Goal: Task Accomplishment & Management: Use online tool/utility

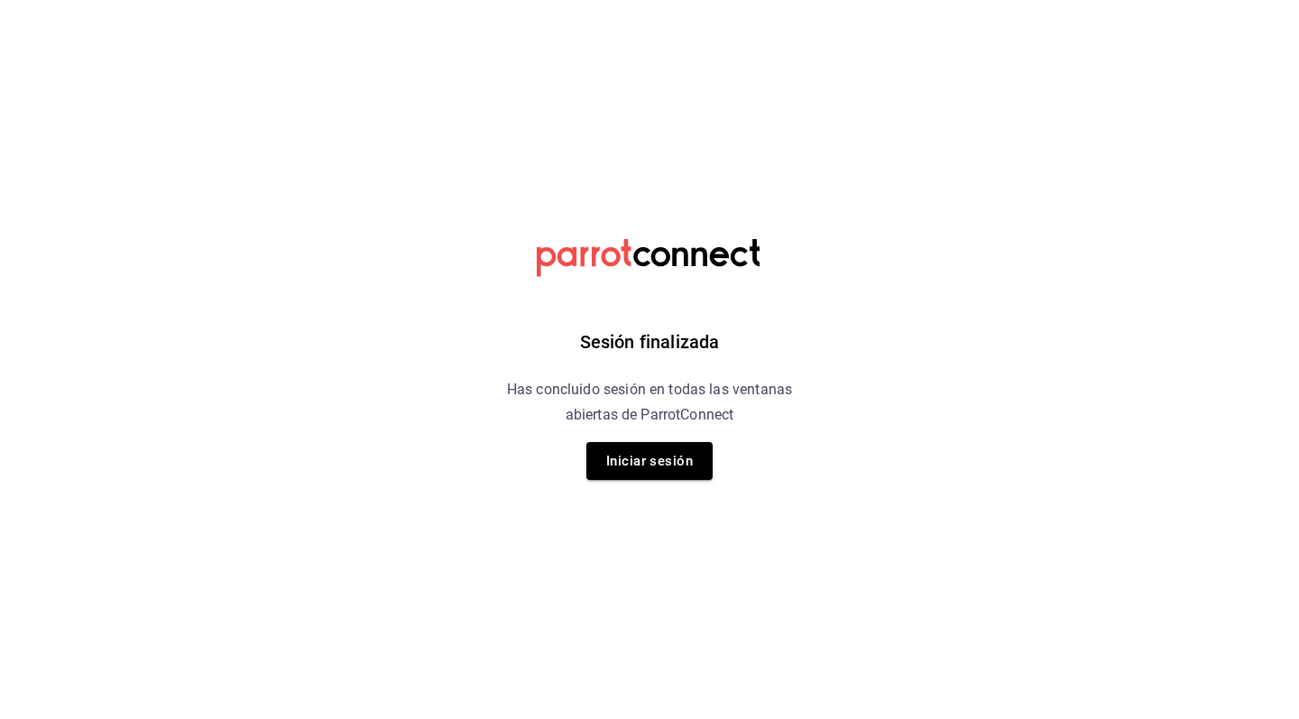
click at [646, 439] on div "Sesión finalizada Has concluido sesión en todas las ventanas abiertas de Parrot…" at bounding box center [650, 359] width 456 height 719
click at [644, 456] on button "Iniciar sesión" at bounding box center [649, 461] width 126 height 38
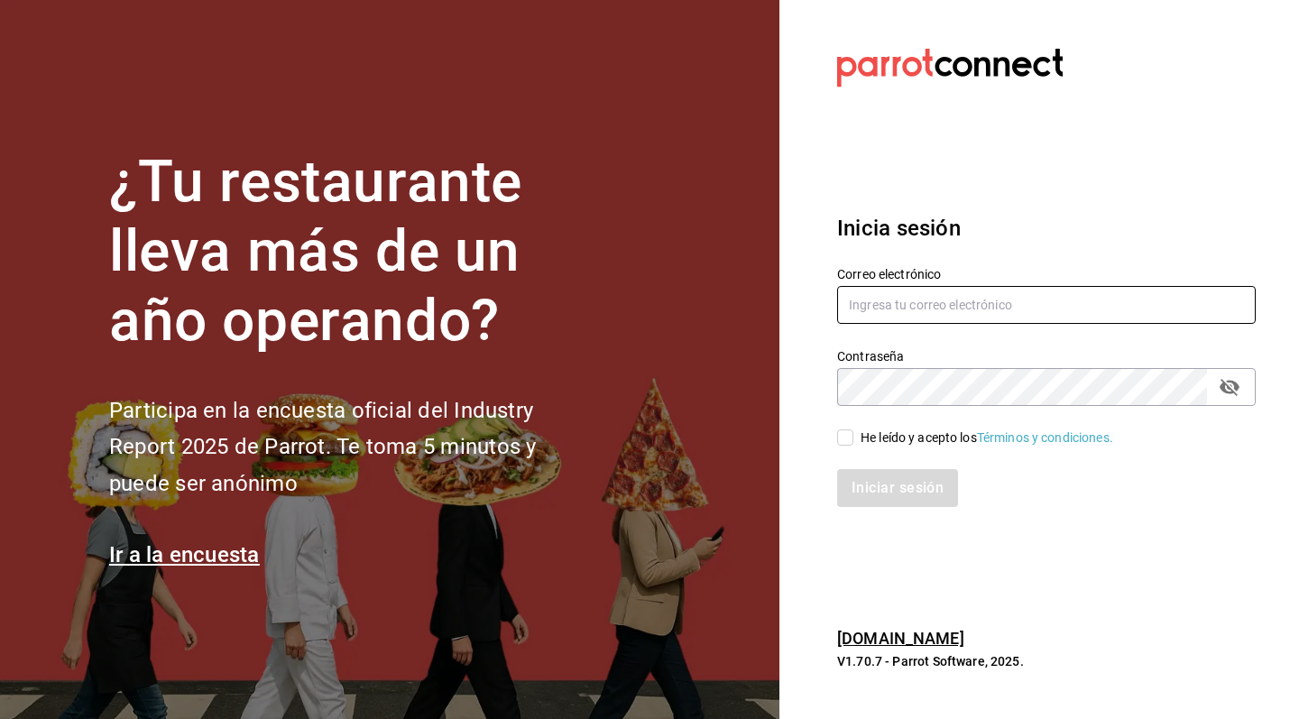
type input "jeronimoalbores1@gmail.com"
click at [843, 430] on input "He leído y acepto los Términos y condiciones." at bounding box center [845, 437] width 16 height 16
checkbox input "true"
click at [872, 477] on button "Iniciar sesión" at bounding box center [898, 488] width 123 height 38
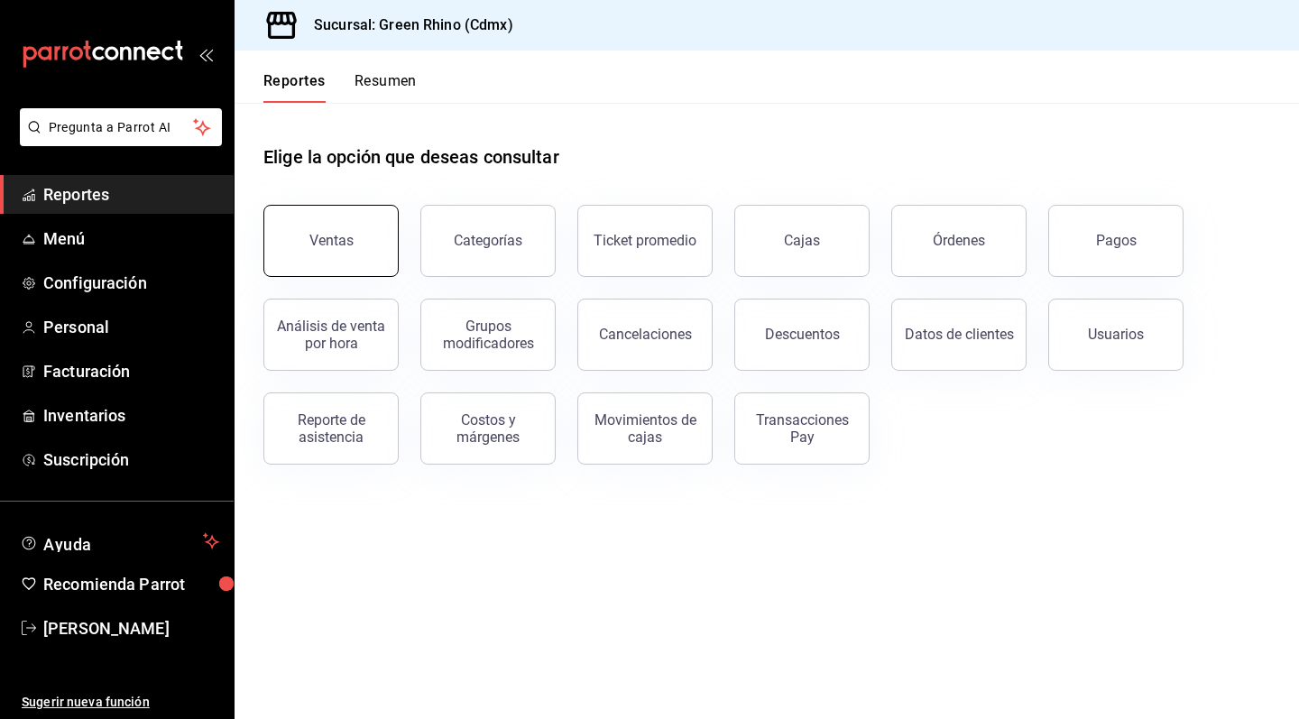
click at [324, 234] on div "Ventas" at bounding box center [331, 240] width 44 height 17
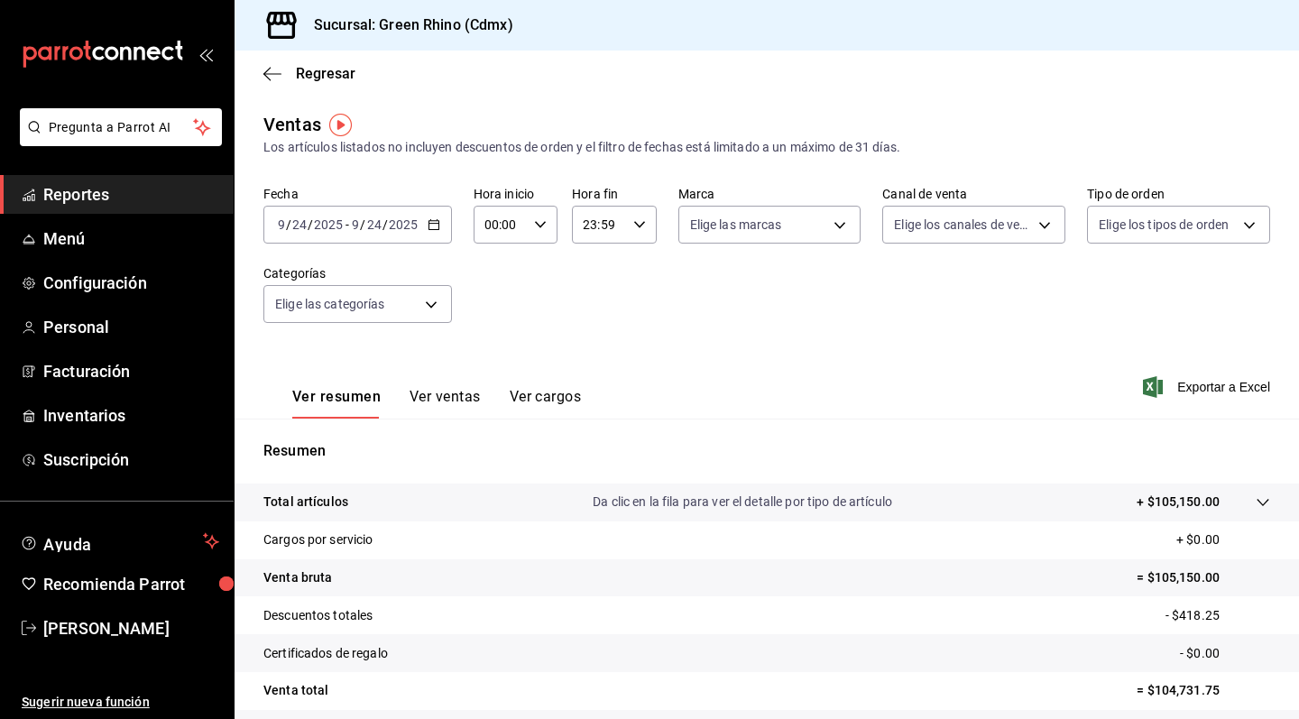
click at [435, 223] on icon "button" at bounding box center [434, 224] width 13 height 13
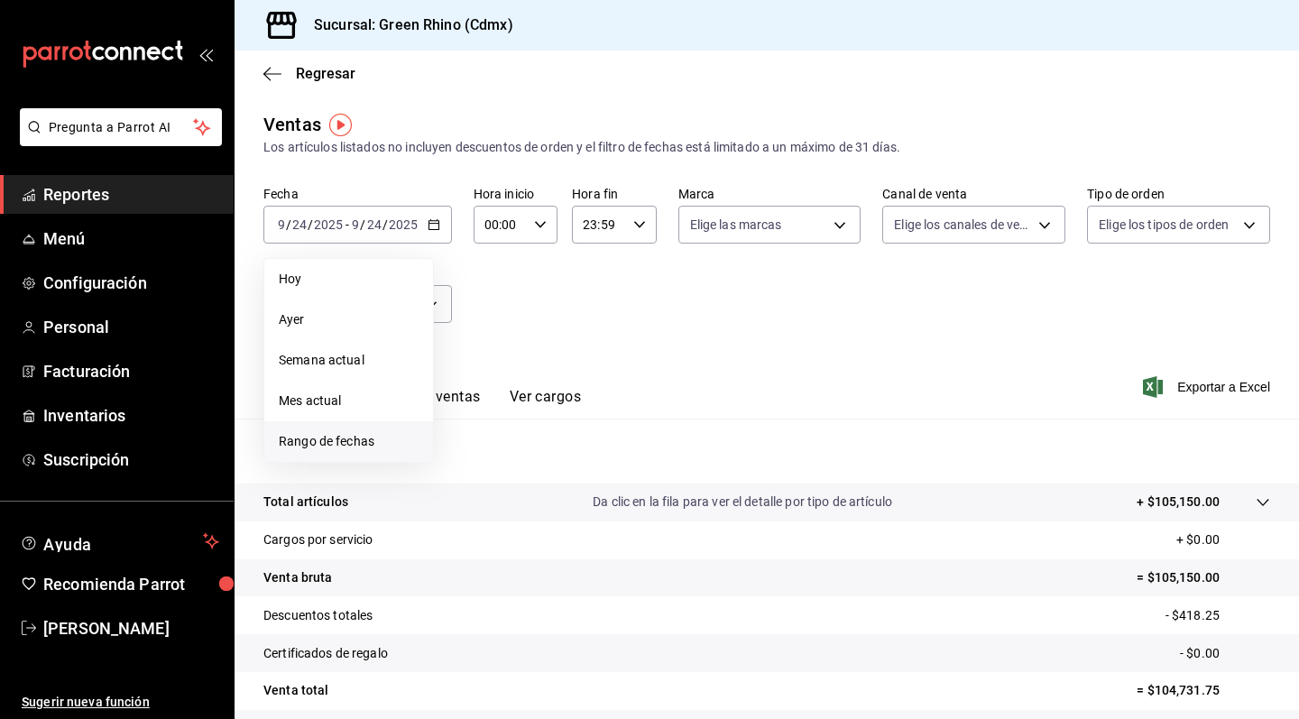
click at [415, 428] on li "Rango de fechas" at bounding box center [348, 441] width 169 height 41
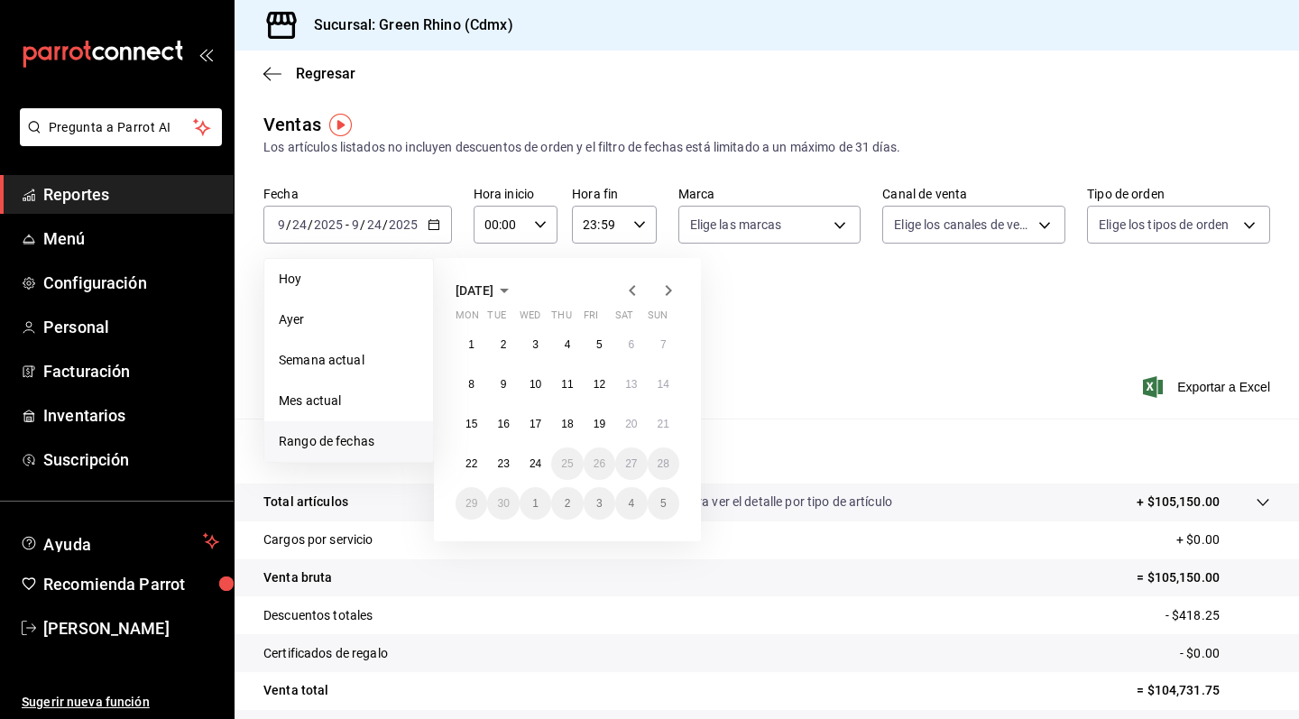
click at [627, 294] on icon "button" at bounding box center [633, 291] width 22 height 22
click at [596, 385] on abbr "8" at bounding box center [599, 384] width 6 height 13
click at [672, 288] on icon "button" at bounding box center [669, 291] width 22 height 22
click at [673, 336] on button "7" at bounding box center [664, 344] width 32 height 32
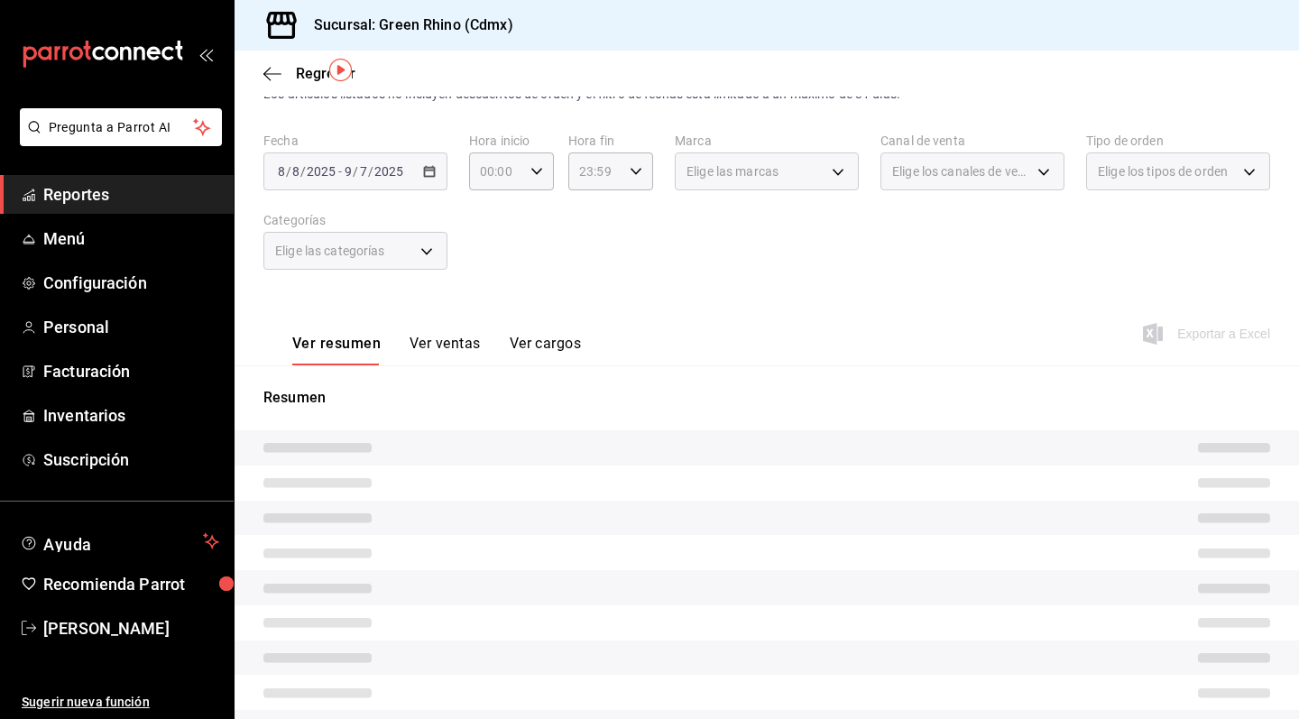
scroll to position [55, 0]
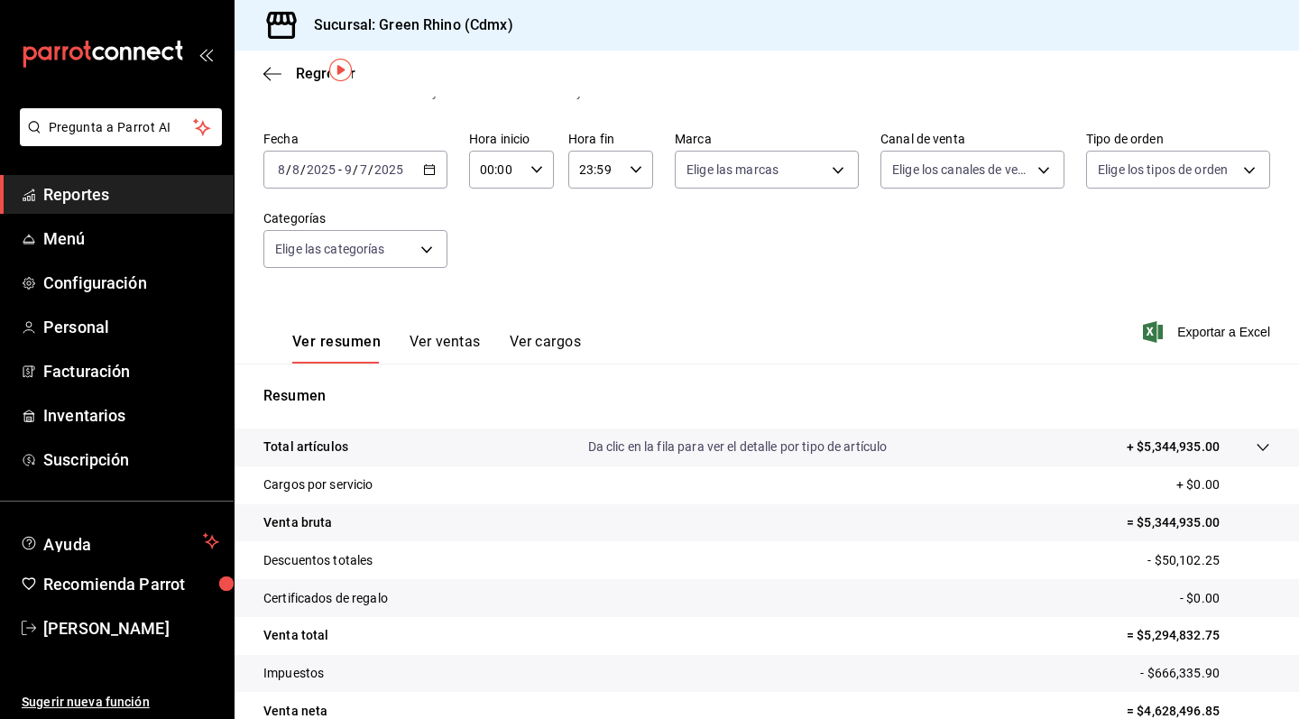
click at [427, 340] on button "Ver ventas" at bounding box center [445, 348] width 71 height 31
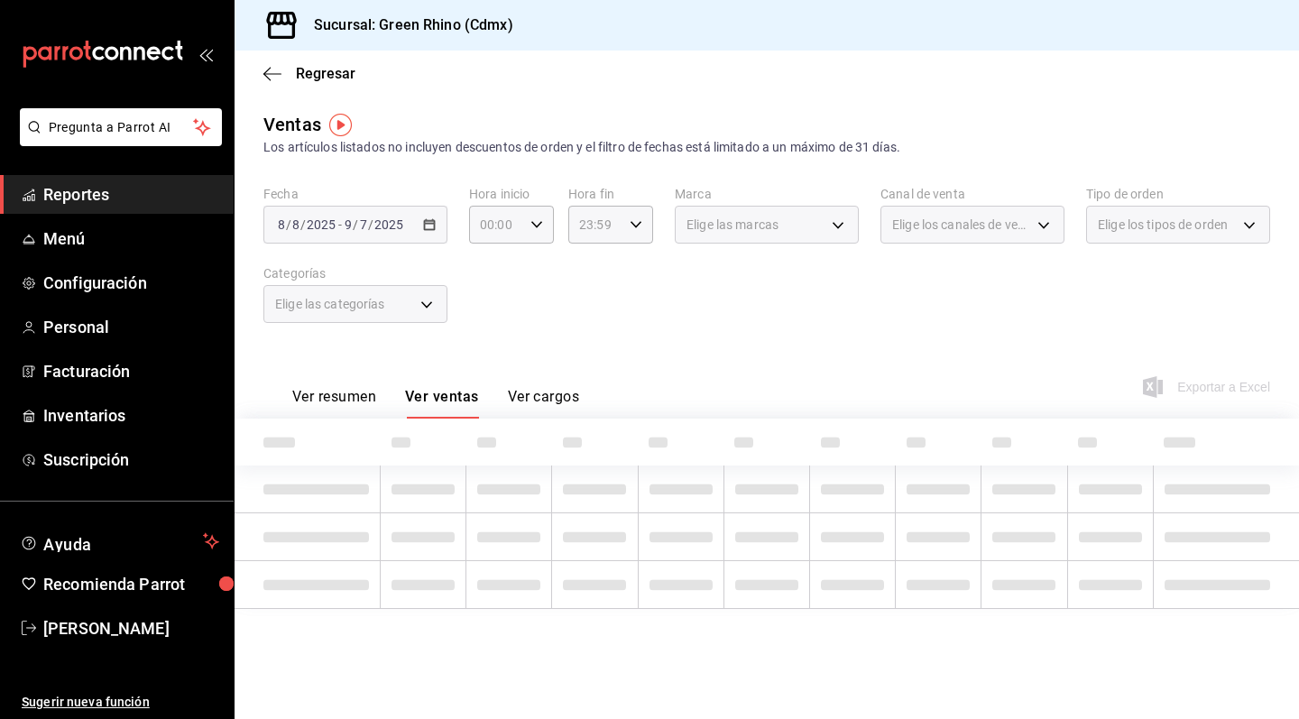
click at [1002, 336] on div "Fecha 2025-08-08 8 / 8 / 2025 - 2025-09-07 9 / 7 / 2025 Hora inicio 00:00 Hora …" at bounding box center [766, 265] width 1007 height 159
click at [425, 305] on div "Elige las categorías" at bounding box center [355, 304] width 184 height 38
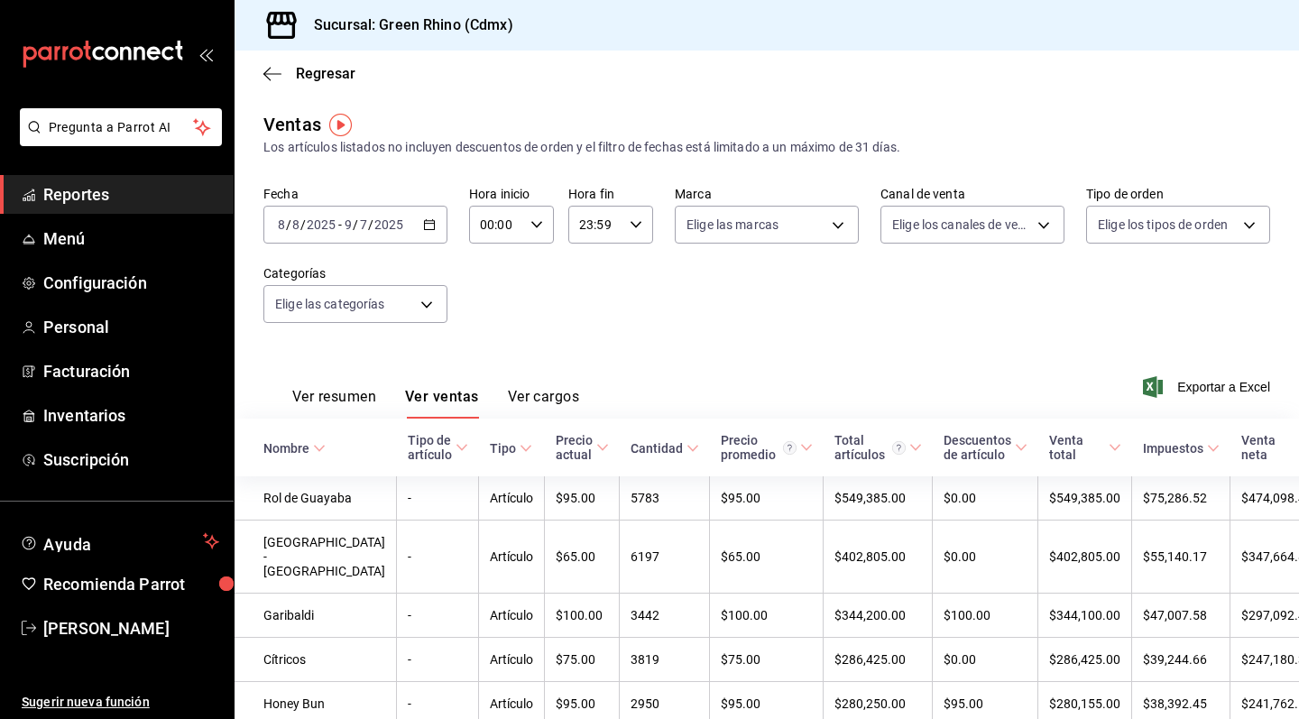
click at [1204, 82] on div "Regresar" at bounding box center [767, 74] width 1064 height 46
click at [418, 302] on body "Pregunta a Parrot AI Reportes Menú Configuración Personal Facturación Inventari…" at bounding box center [649, 359] width 1299 height 719
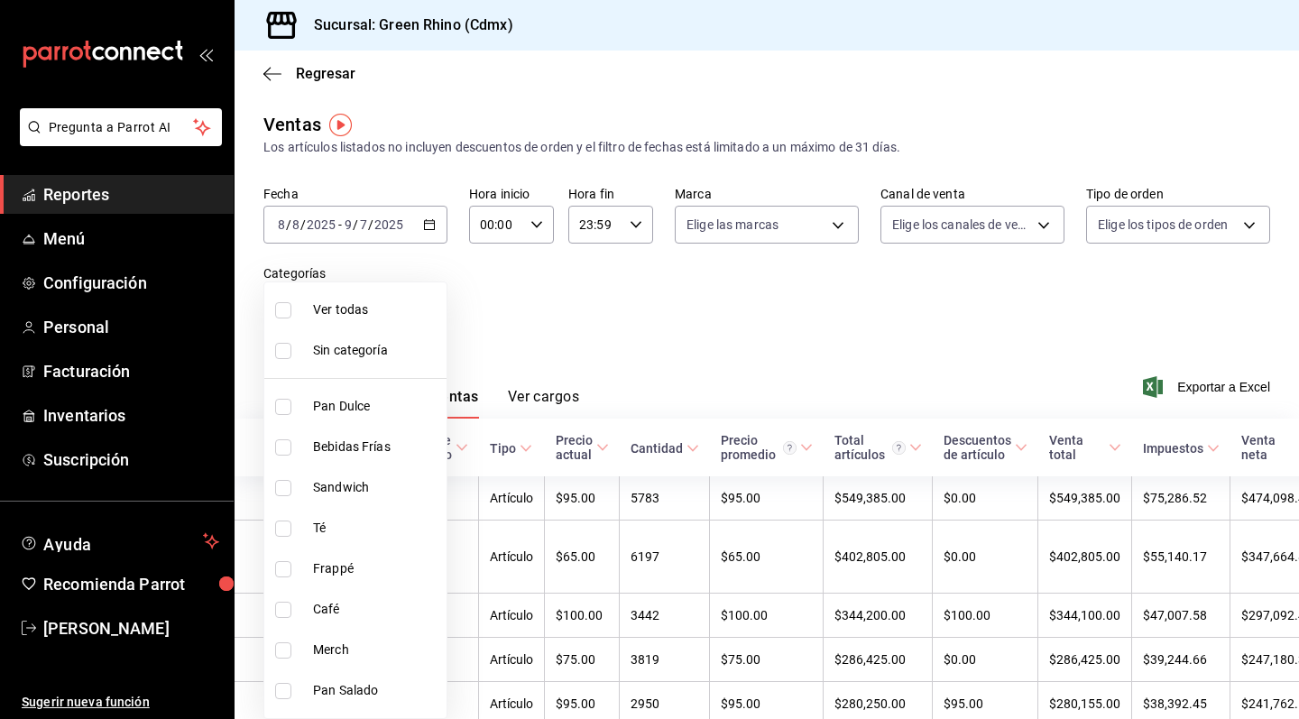
click at [391, 647] on span "Merch" at bounding box center [376, 649] width 126 height 19
type input "c9106683-75c3-4c5f-af1a-4e7ba5903217"
checkbox input "true"
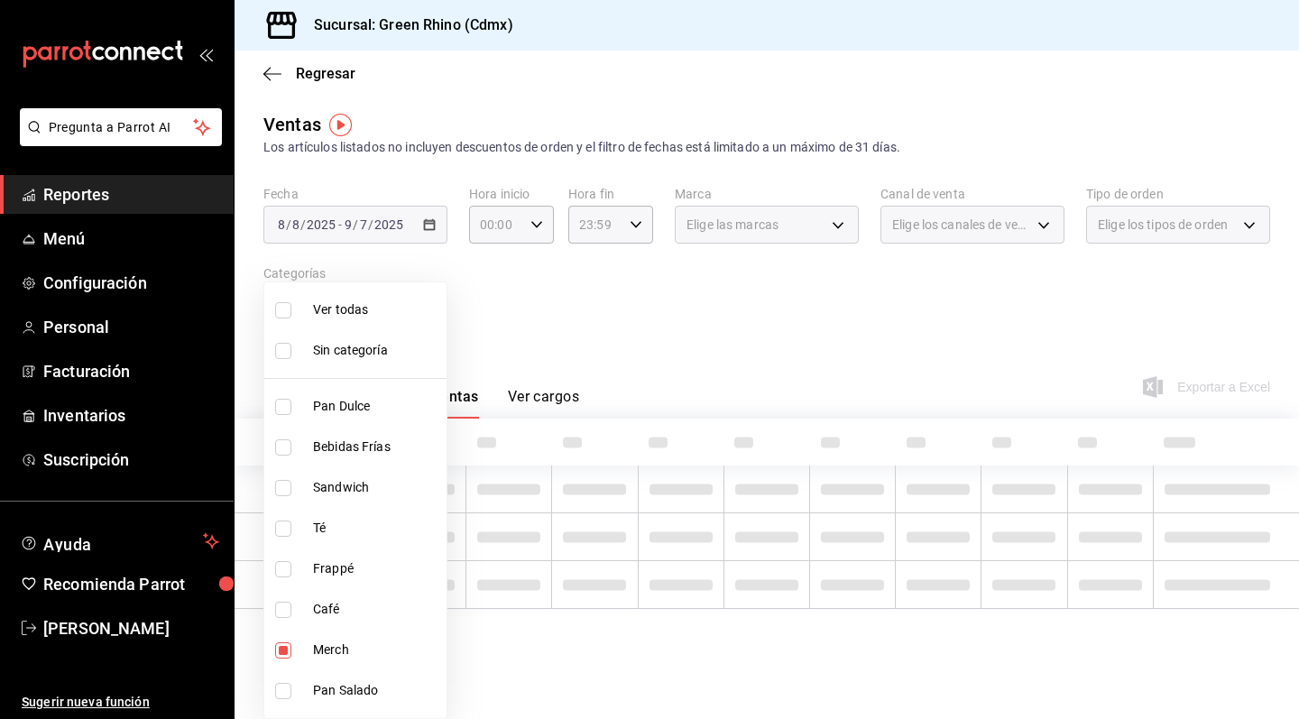
click at [669, 327] on div at bounding box center [649, 359] width 1299 height 719
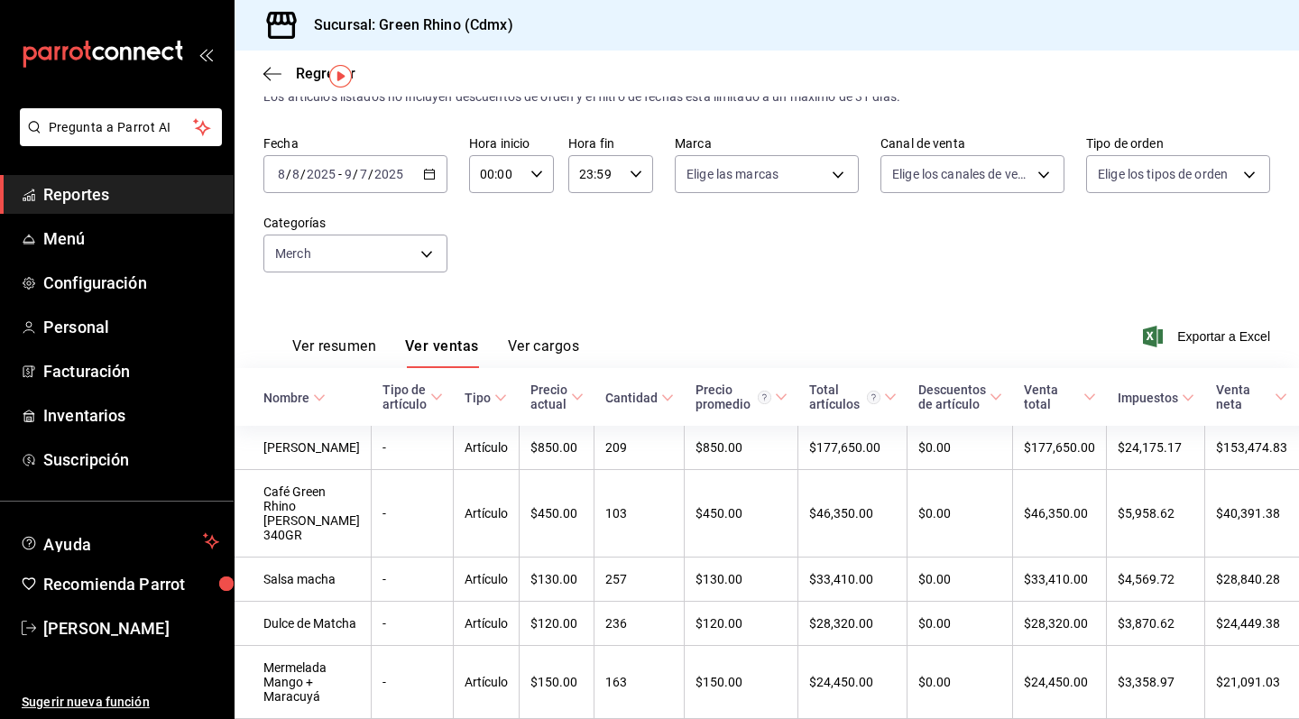
scroll to position [54, 0]
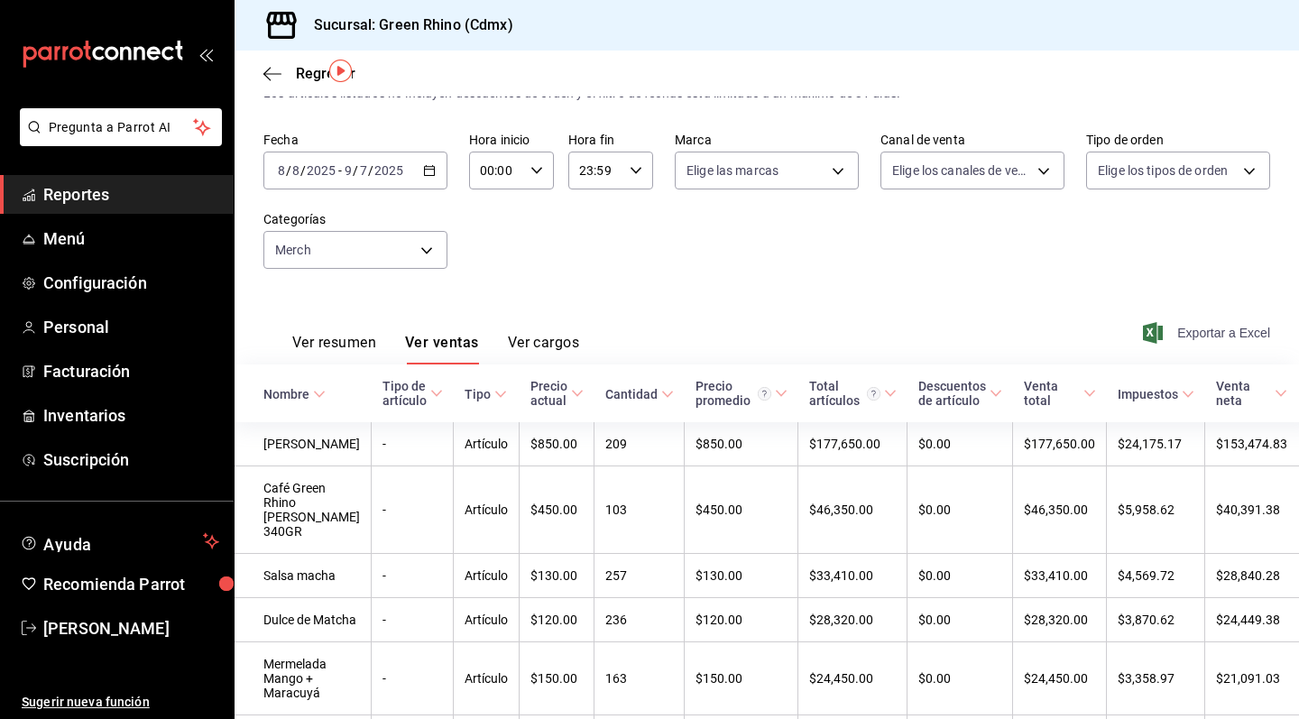
click at [1214, 329] on span "Exportar a Excel" at bounding box center [1208, 333] width 124 height 22
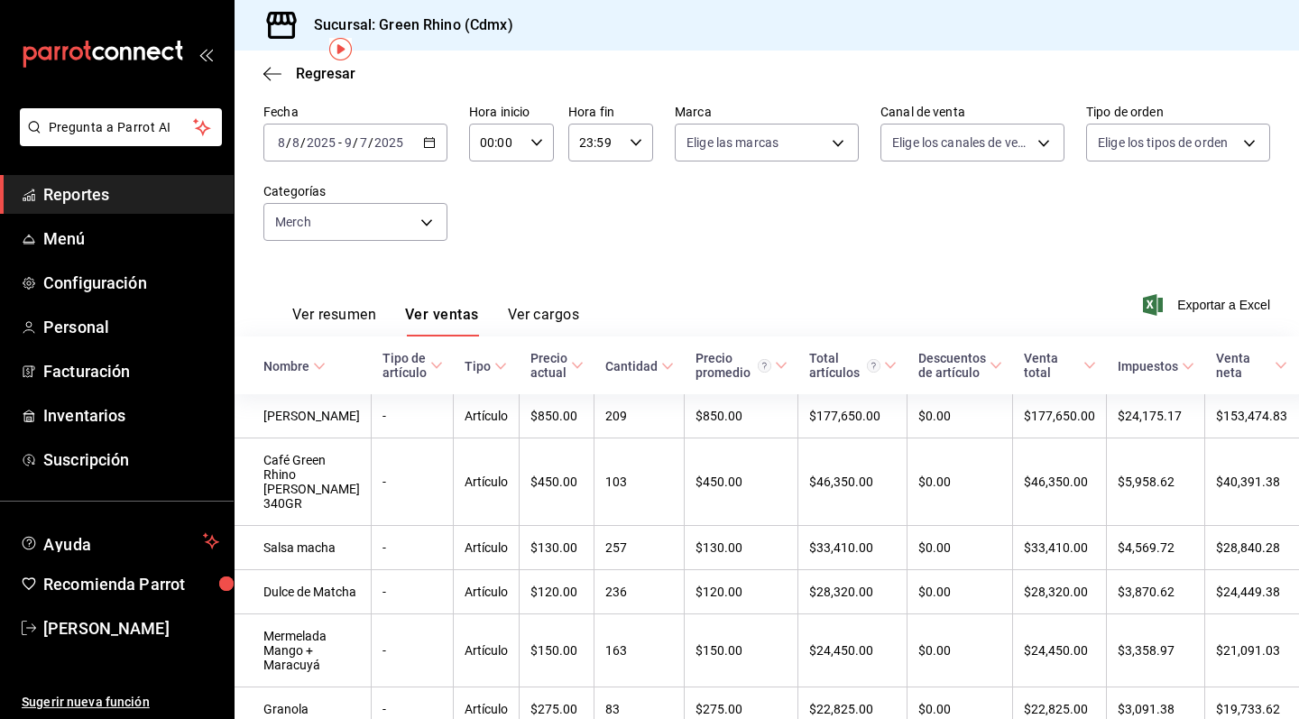
scroll to position [14, 0]
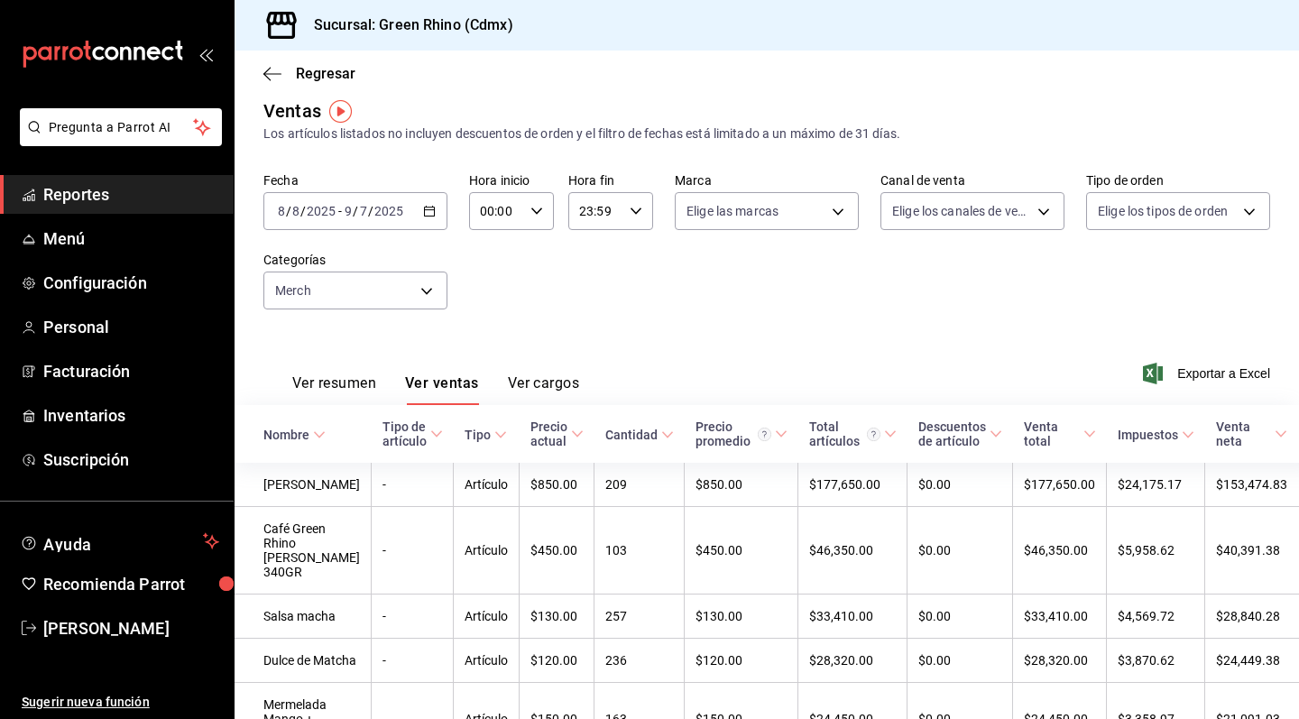
click at [428, 203] on div "[DATE] [DATE] - [DATE] [DATE]" at bounding box center [355, 211] width 184 height 38
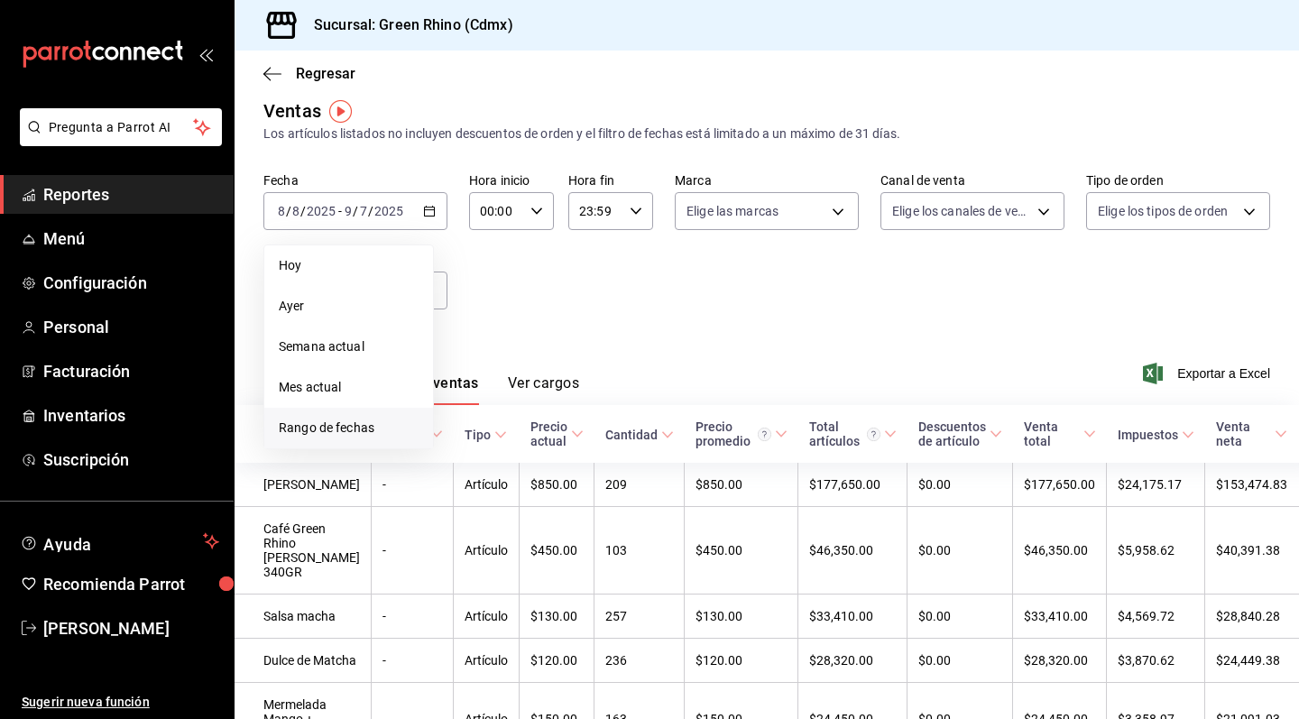
click at [401, 412] on li "Rango de fechas" at bounding box center [348, 428] width 169 height 41
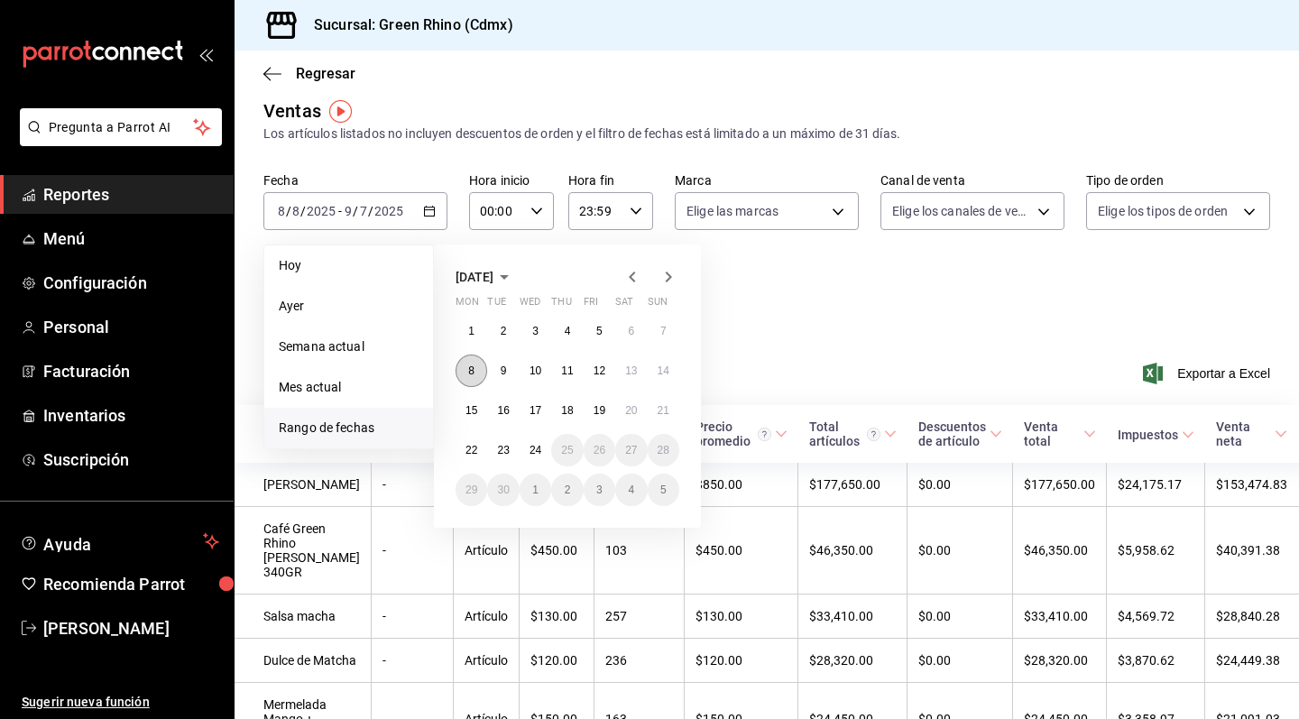
click at [465, 372] on button "8" at bounding box center [472, 371] width 32 height 32
click at [661, 382] on button "14" at bounding box center [664, 371] width 32 height 32
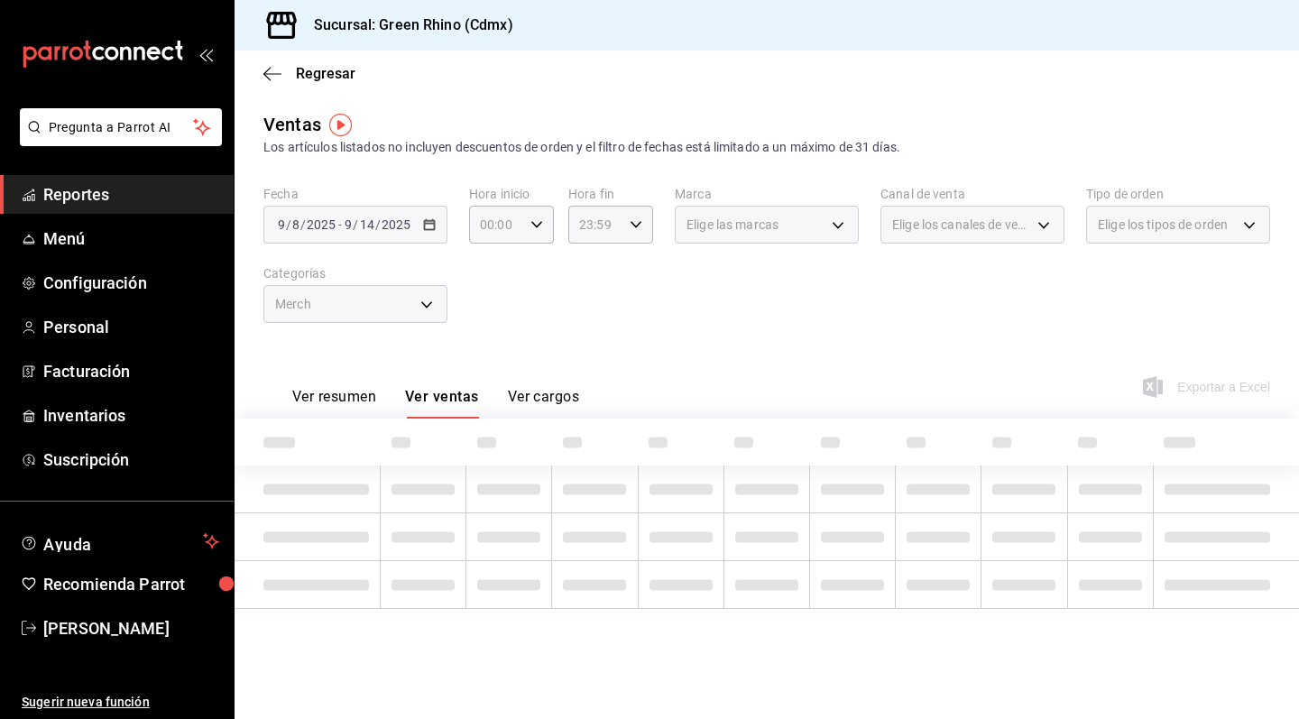
click at [778, 119] on div "Ventas Los artículos listados no incluyen descuentos de orden y el filtro de fe…" at bounding box center [766, 134] width 1007 height 46
